Goal: Find specific page/section: Find specific page/section

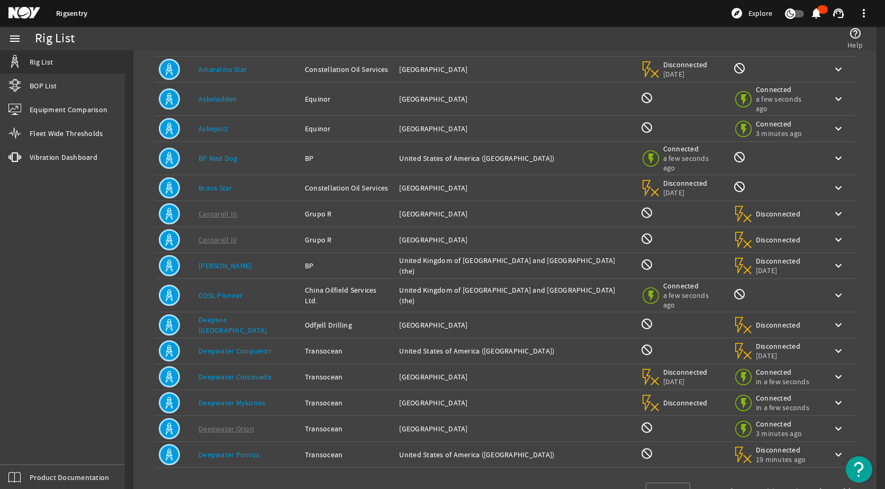
scroll to position [97, 0]
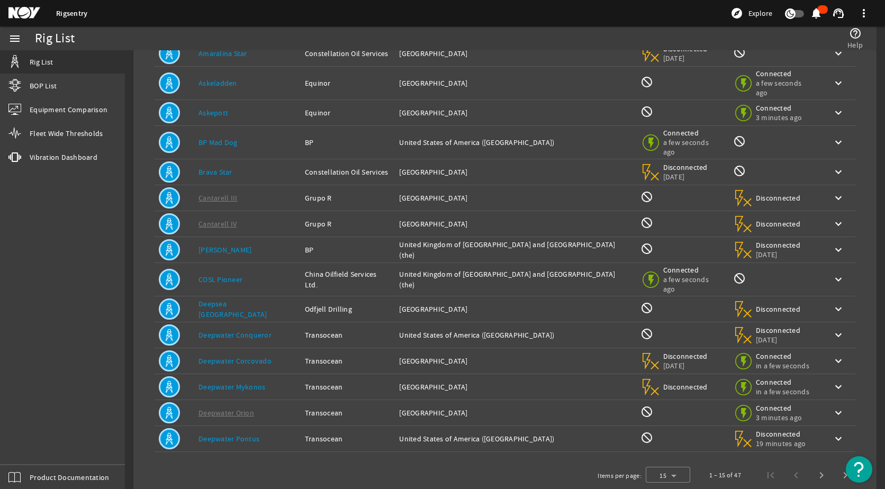
click at [856, 468] on img "Open Resource Center" at bounding box center [858, 469] width 26 height 26
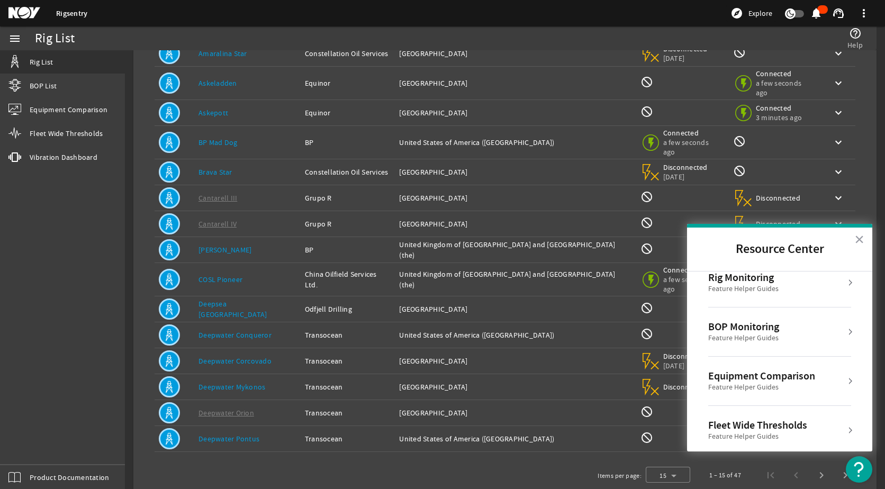
scroll to position [0, 0]
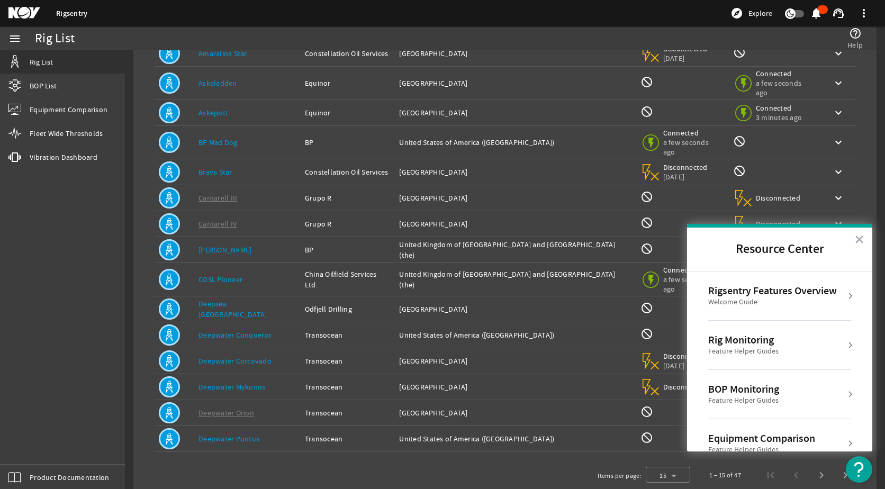
click at [857, 241] on button "×" at bounding box center [859, 239] width 10 height 17
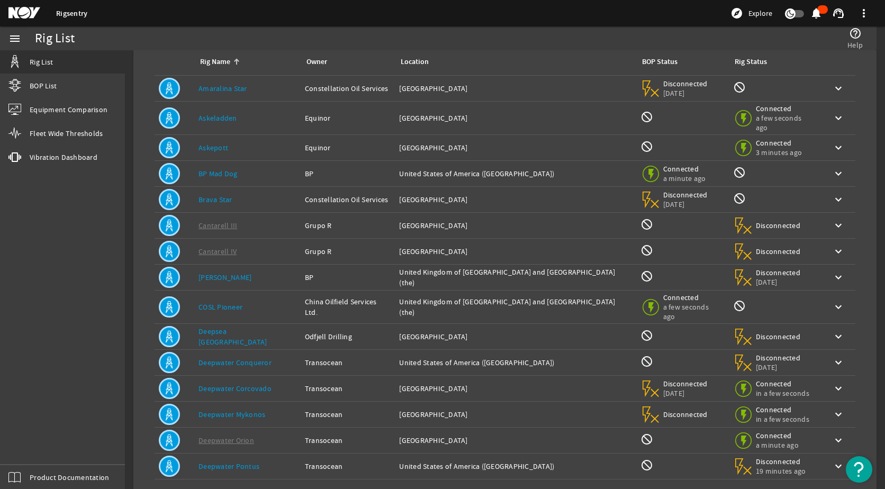
scroll to position [97, 0]
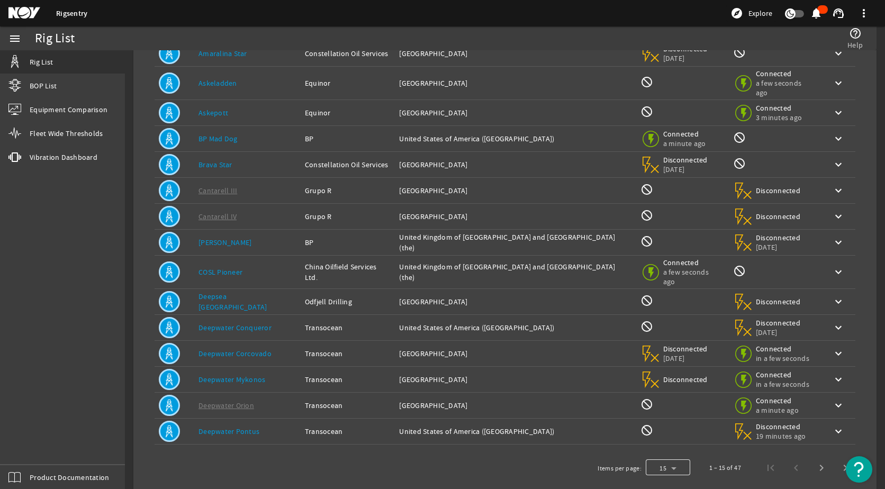
click at [657, 455] on div at bounding box center [667, 467] width 44 height 25
click at [659, 424] on mat-option "25" at bounding box center [659, 425] width 44 height 25
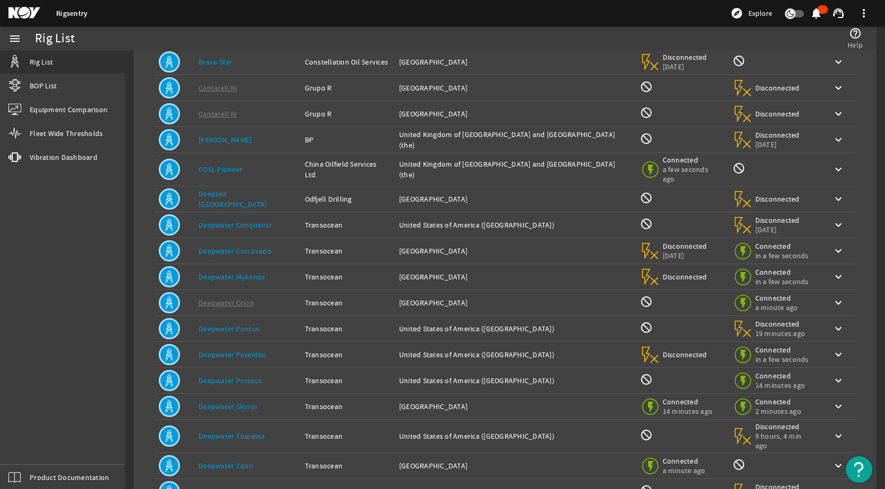
scroll to position [357, 0]
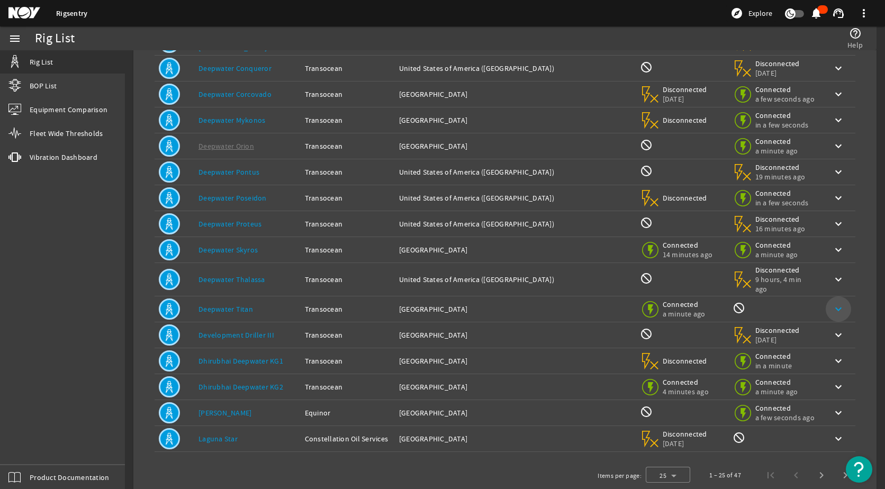
click at [832, 303] on mat-icon "keyboard_arrow_down" at bounding box center [838, 309] width 13 height 13
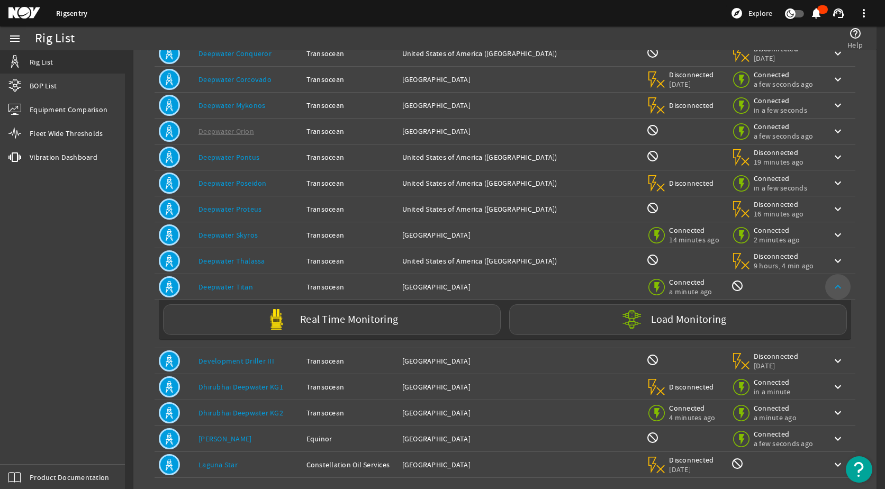
click at [831, 286] on mat-icon "keyboard_arrow_up" at bounding box center [837, 286] width 13 height 13
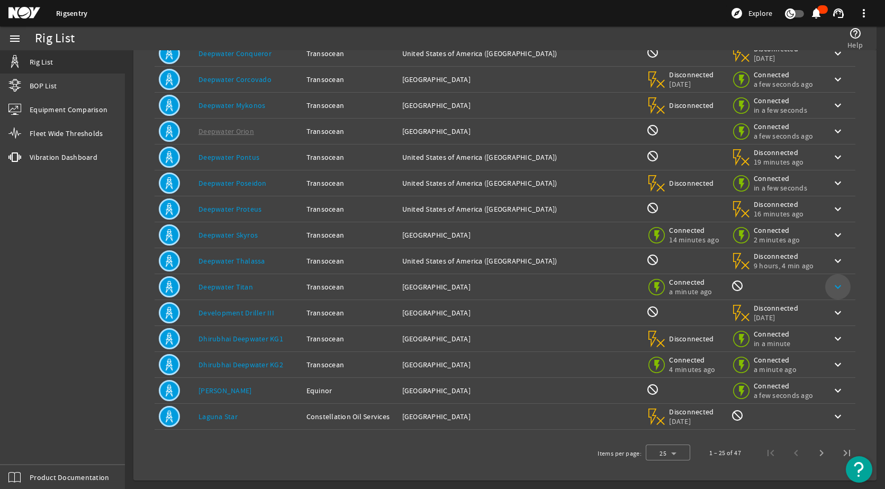
click at [831, 289] on mat-icon "keyboard_arrow_down" at bounding box center [837, 286] width 13 height 13
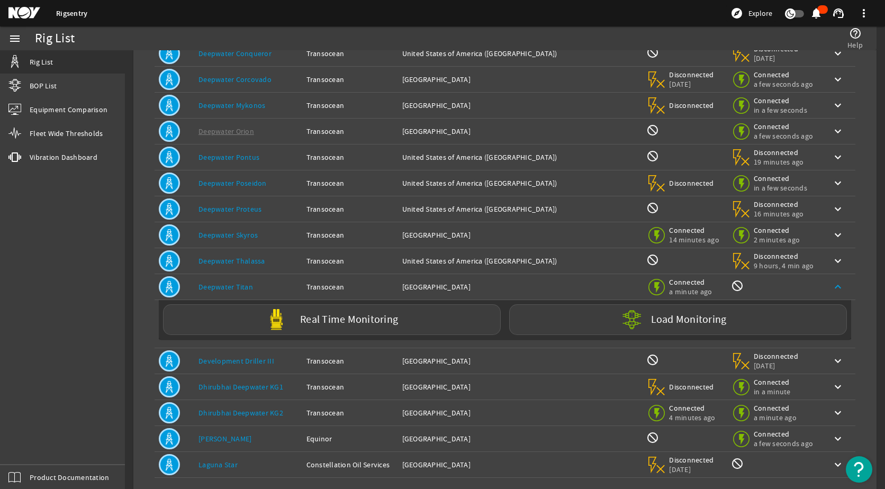
click at [831, 289] on mat-icon "keyboard_arrow_up" at bounding box center [837, 286] width 13 height 13
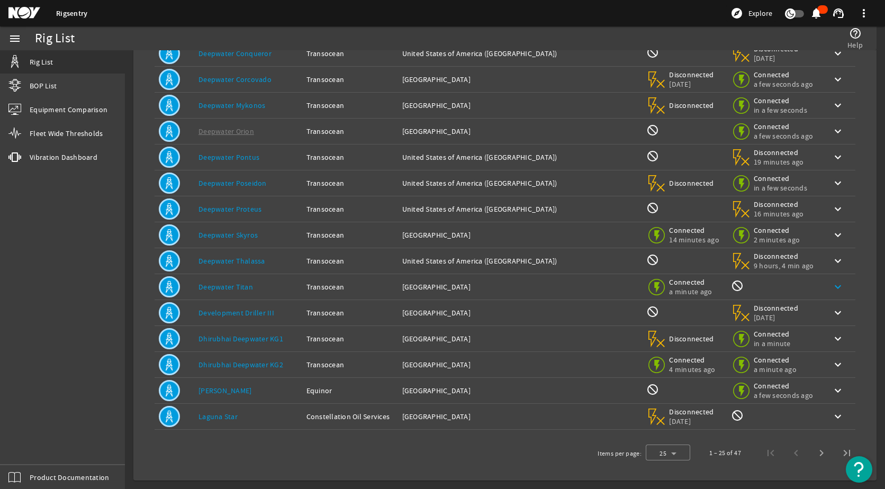
click at [831, 289] on mat-icon "keyboard_arrow_down" at bounding box center [837, 286] width 13 height 13
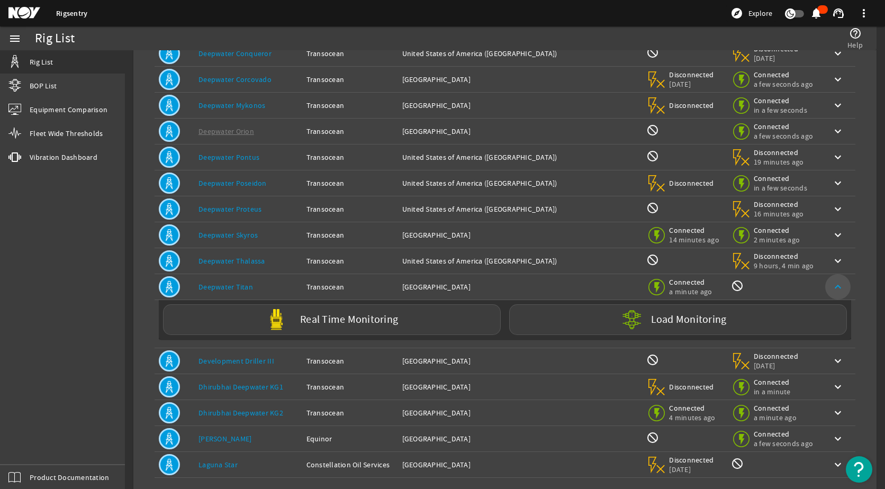
click at [833, 290] on span at bounding box center [837, 286] width 25 height 25
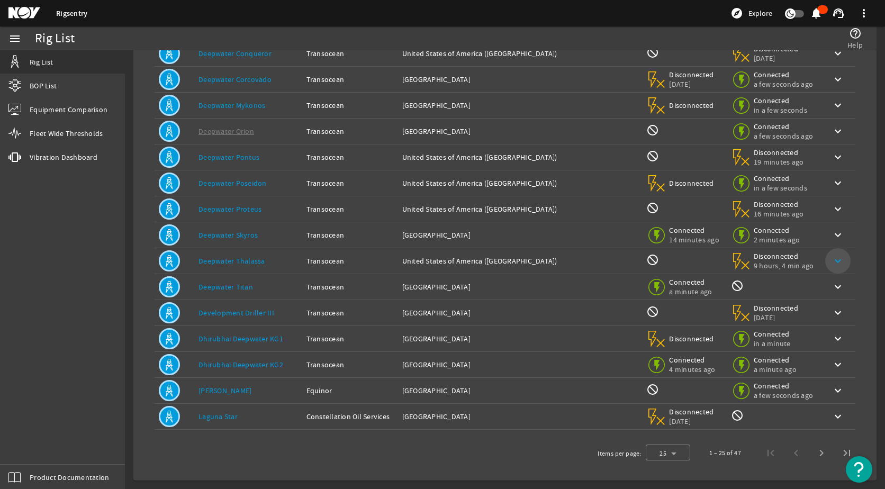
click at [831, 257] on mat-icon "keyboard_arrow_down" at bounding box center [837, 260] width 13 height 13
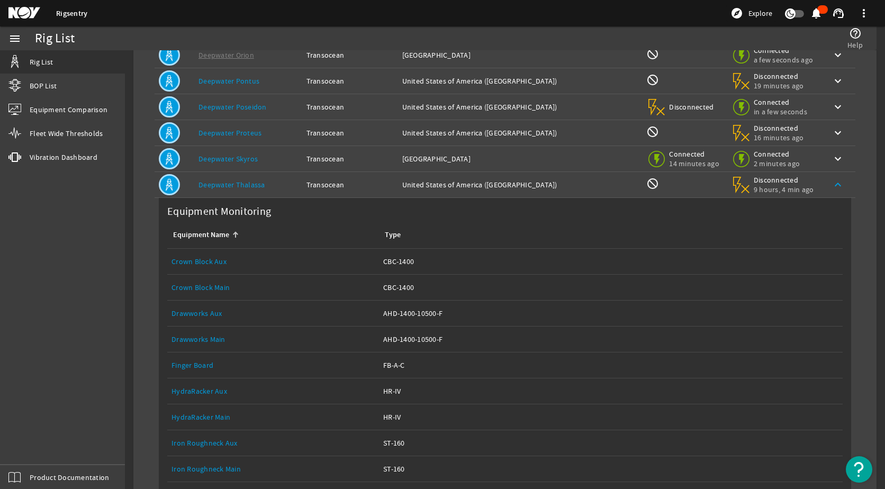
scroll to position [409, 0]
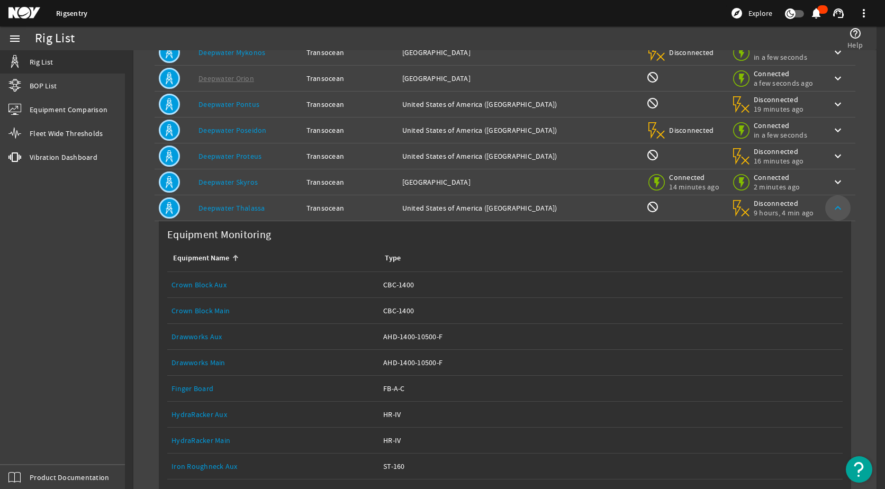
click at [831, 211] on mat-icon "keyboard_arrow_up" at bounding box center [837, 208] width 13 height 13
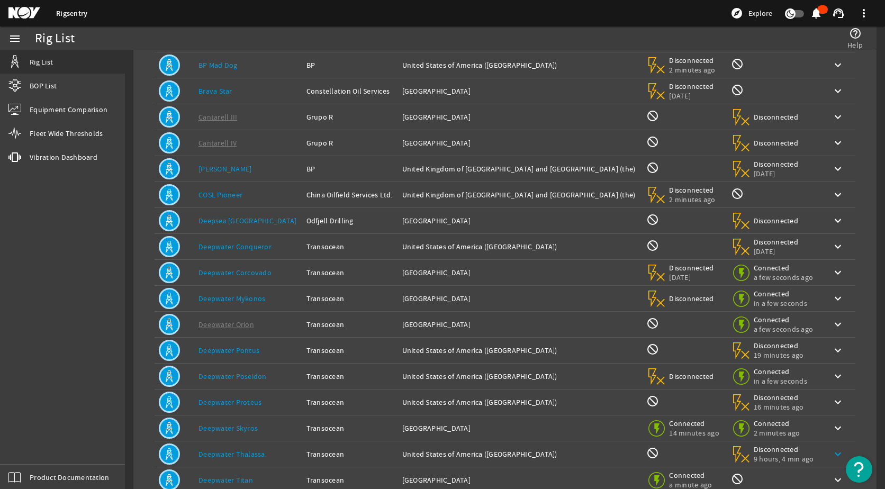
scroll to position [145, 0]
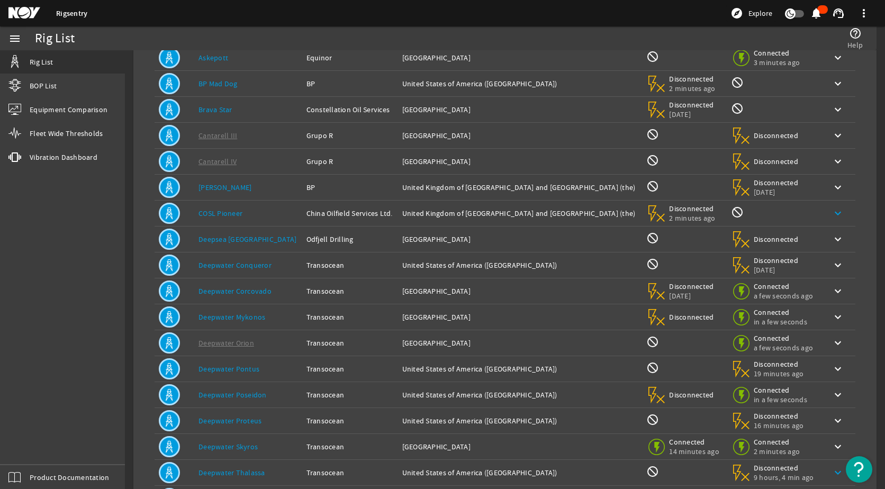
click at [831, 212] on mat-icon "keyboard_arrow_down" at bounding box center [837, 213] width 13 height 13
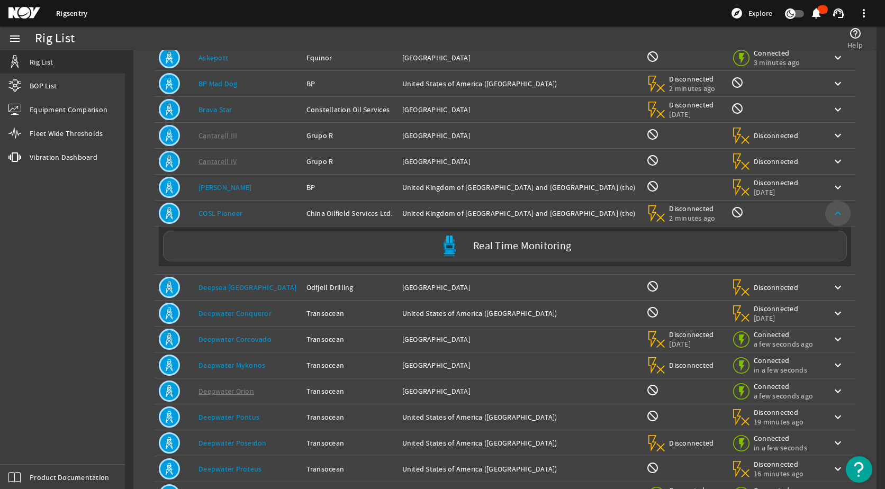
click at [825, 216] on span at bounding box center [837, 213] width 25 height 25
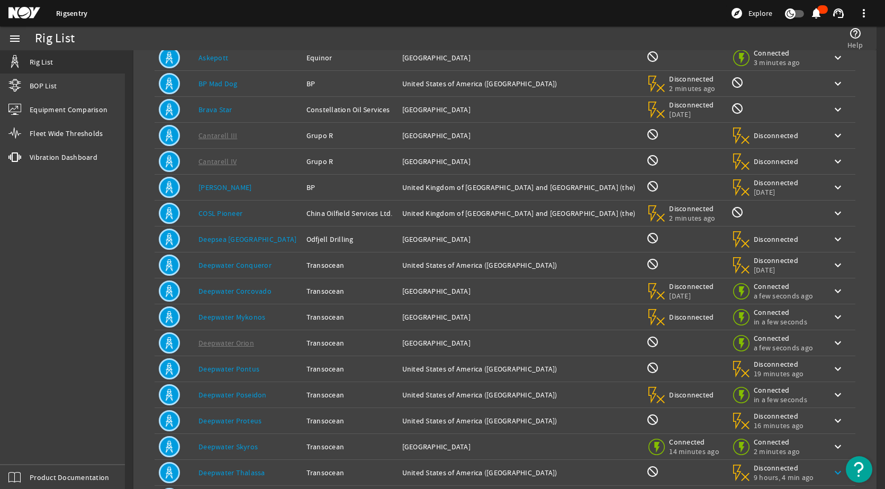
scroll to position [0, 0]
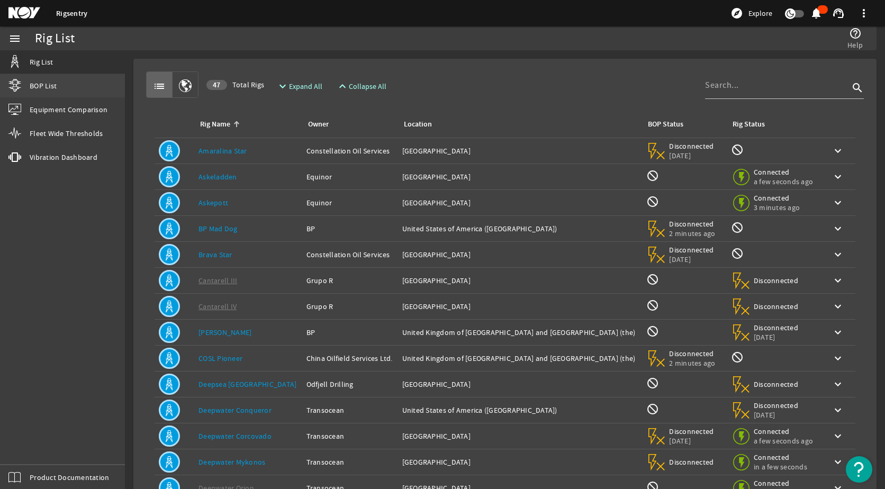
click at [52, 79] on link "BOP List" at bounding box center [62, 85] width 125 height 23
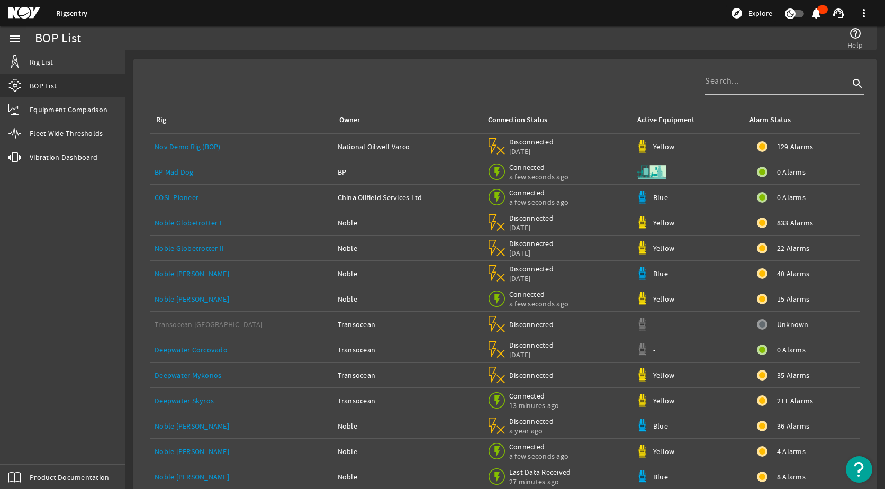
click at [488, 345] on mat-icon at bounding box center [494, 347] width 13 height 13
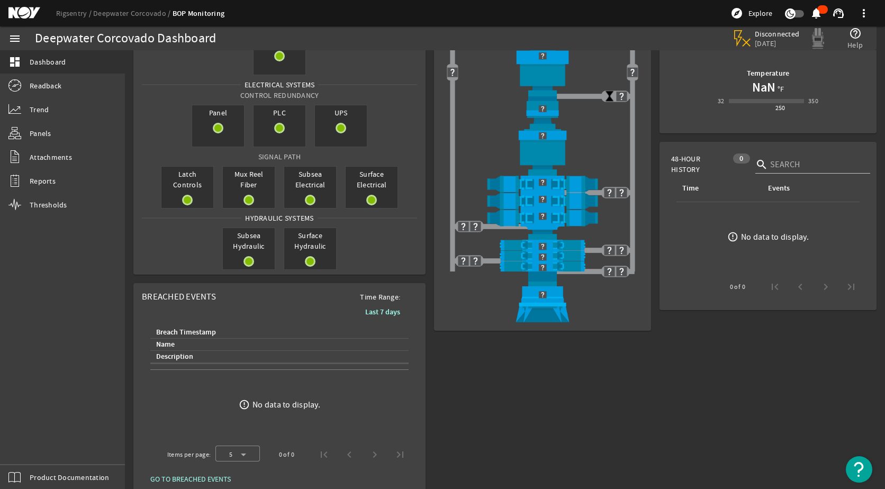
scroll to position [188, 0]
